Goal: Transaction & Acquisition: Purchase product/service

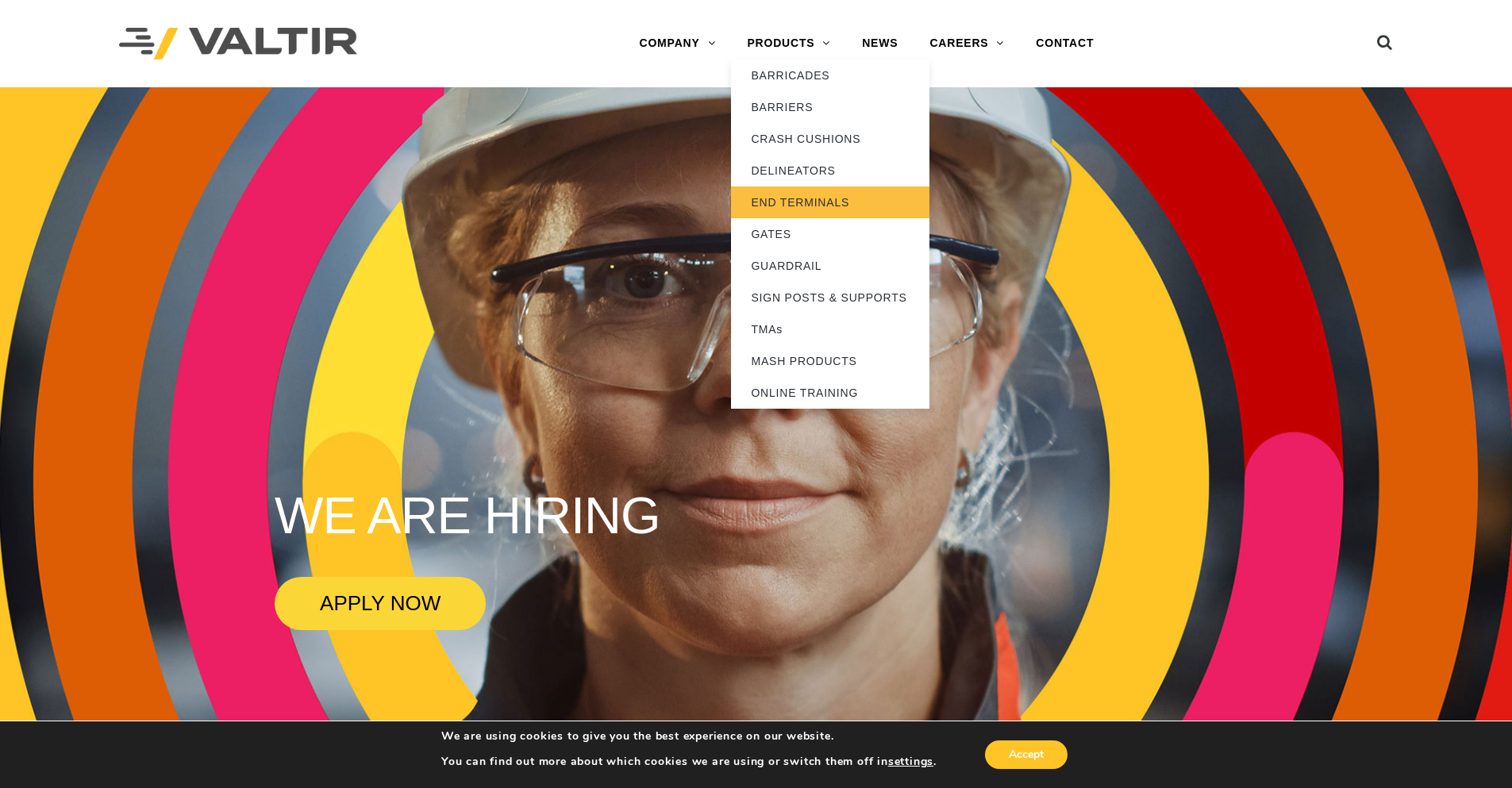
click at [803, 196] on link "END TERMINALS" at bounding box center [830, 202] width 198 height 32
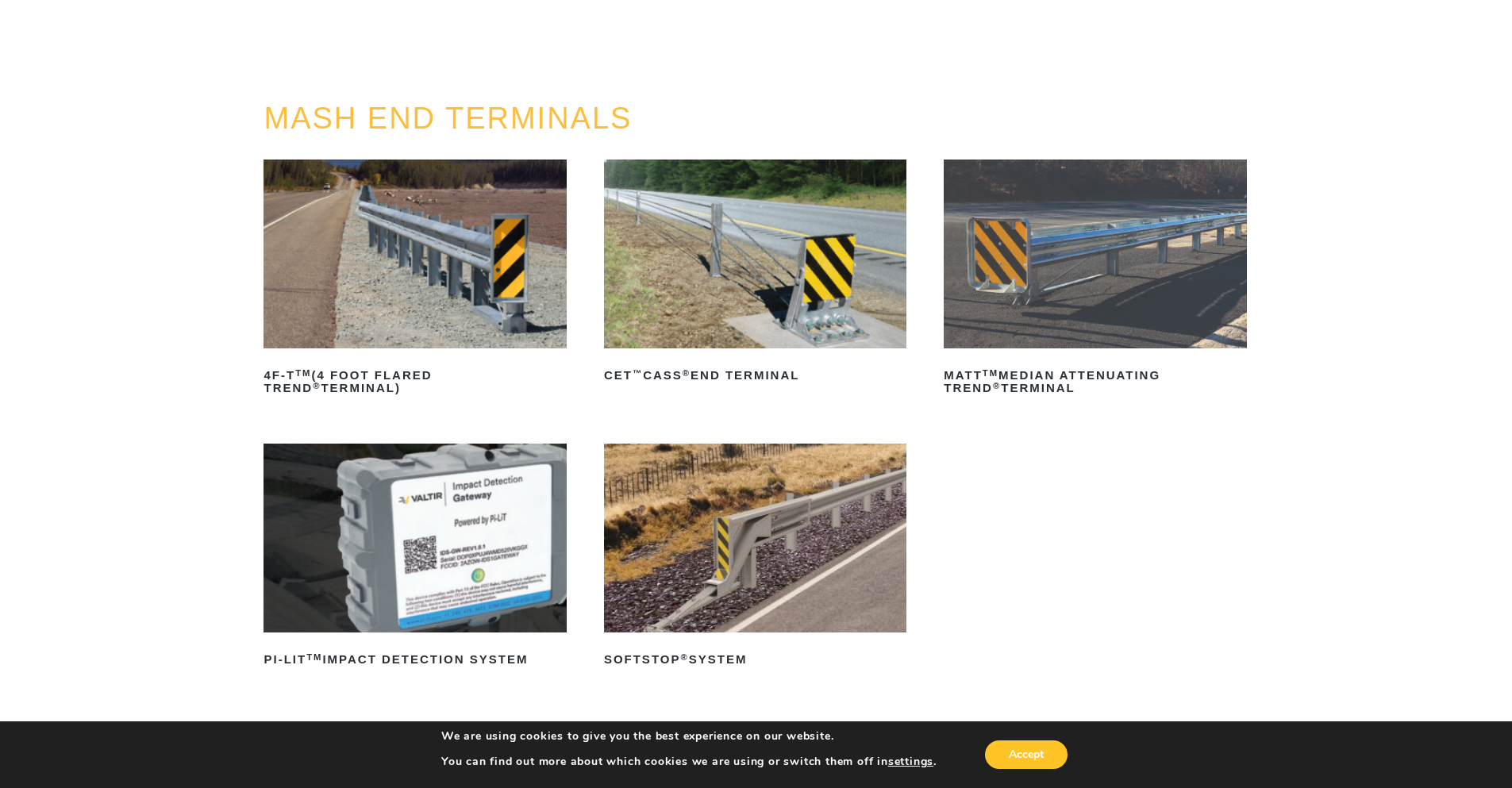
scroll to position [158, 0]
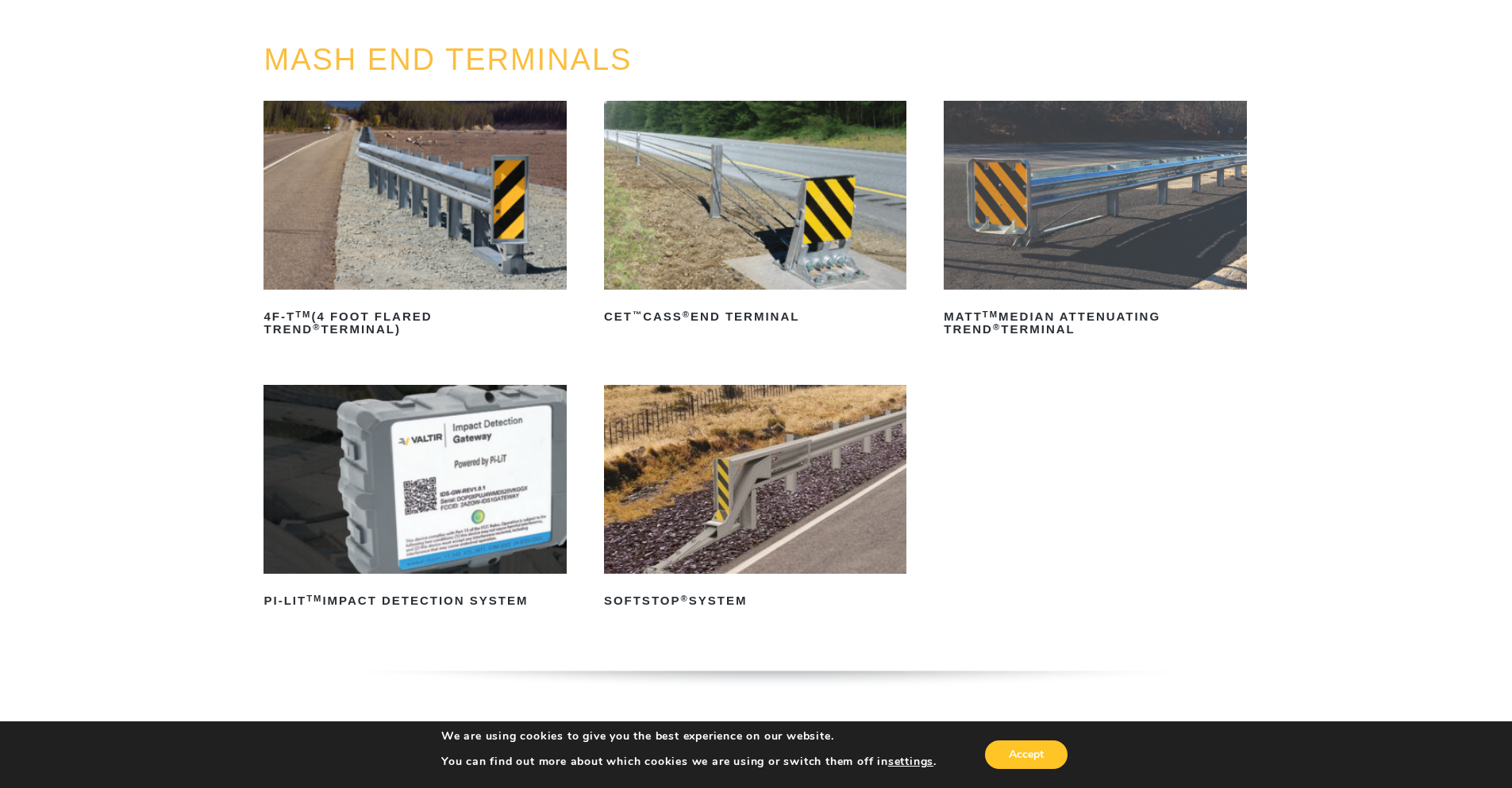
click at [763, 469] on img at bounding box center [756, 478] width 303 height 189
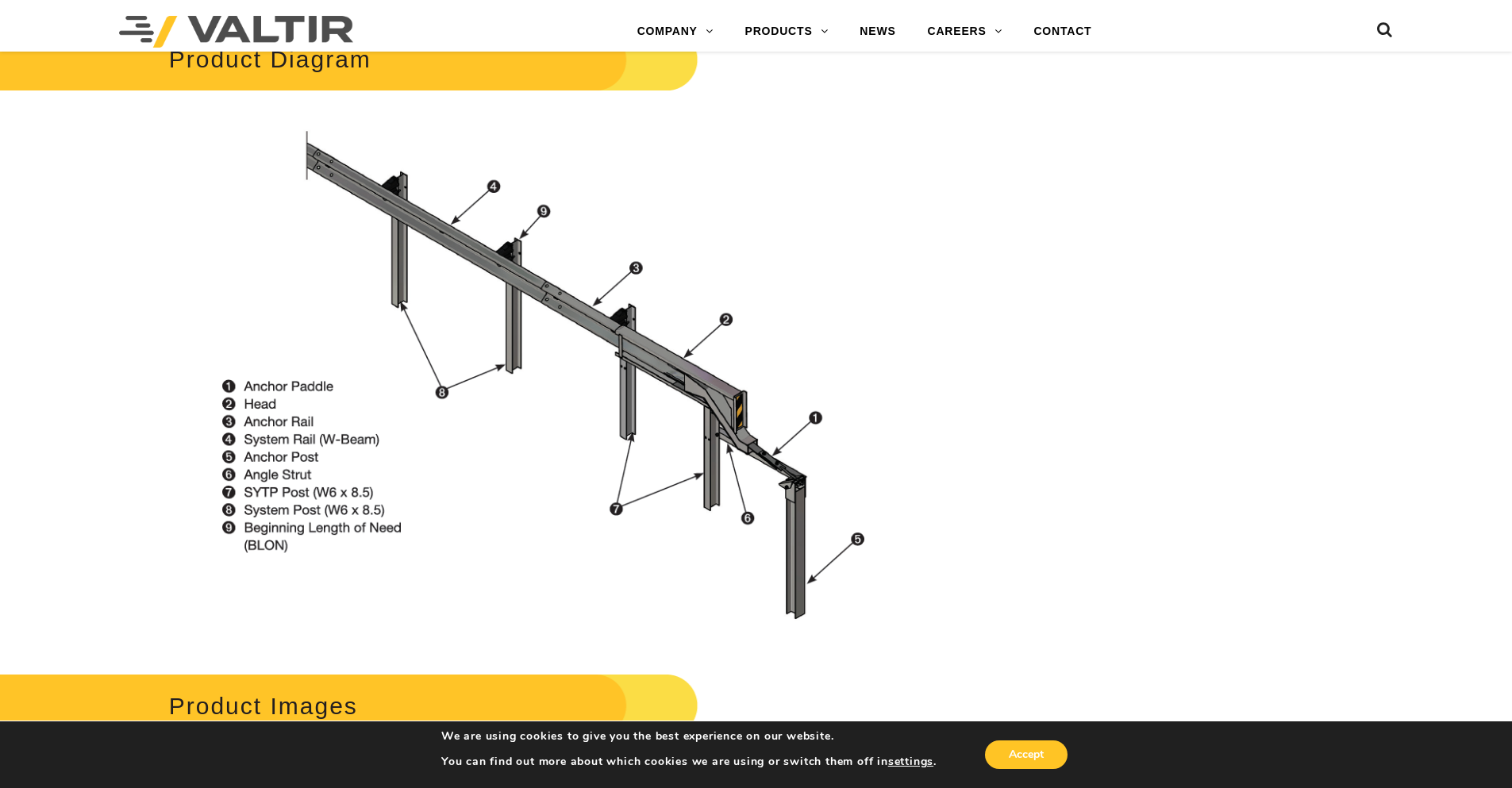
scroll to position [1428, 0]
